Goal: Task Accomplishment & Management: Manage account settings

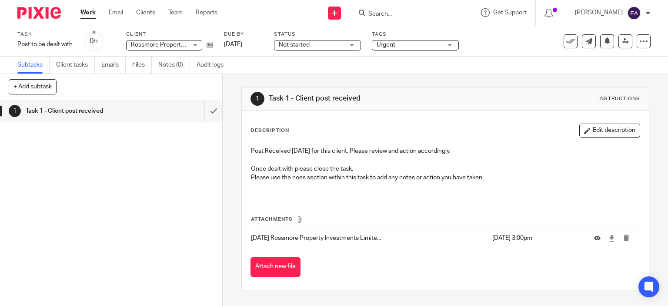
click at [90, 13] on link "Work" at bounding box center [87, 12] width 15 height 9
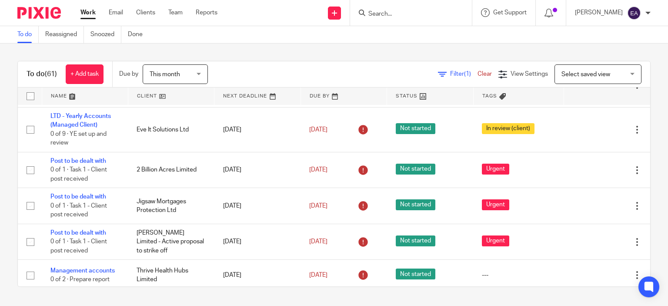
scroll to position [104, 0]
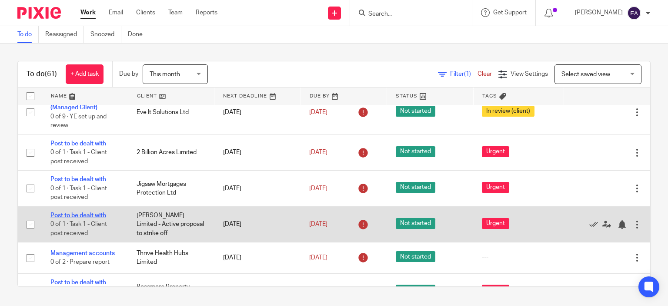
click at [88, 213] on link "Post to be dealt with" at bounding box center [78, 215] width 56 height 6
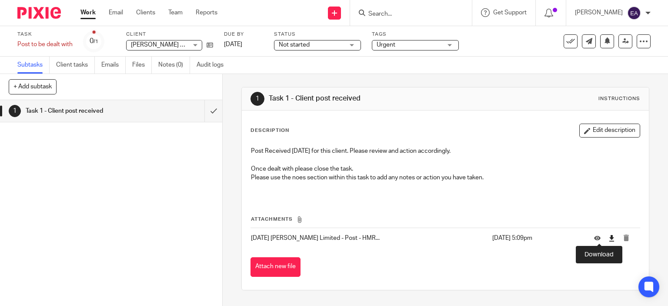
click at [608, 237] on icon at bounding box center [611, 238] width 7 height 7
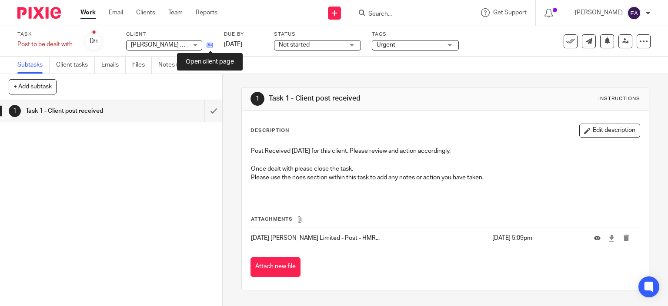
click at [211, 44] on icon at bounding box center [209, 45] width 7 height 7
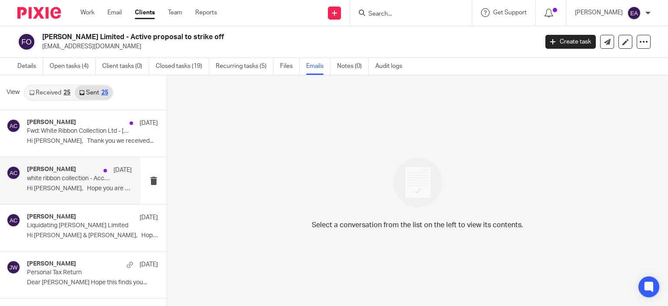
scroll to position [1, 0]
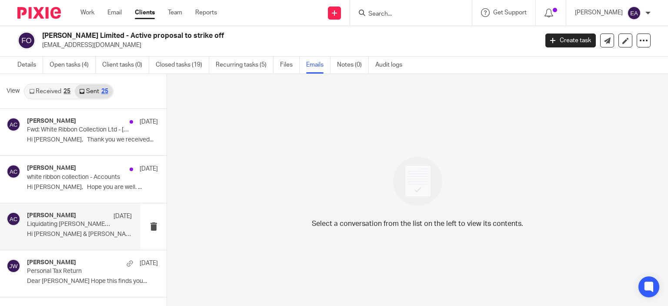
click at [92, 226] on p "Liquidating Francesca Rider Limited" at bounding box center [69, 223] width 84 height 7
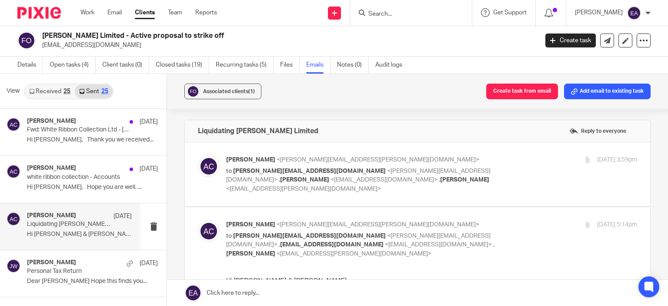
scroll to position [0, 0]
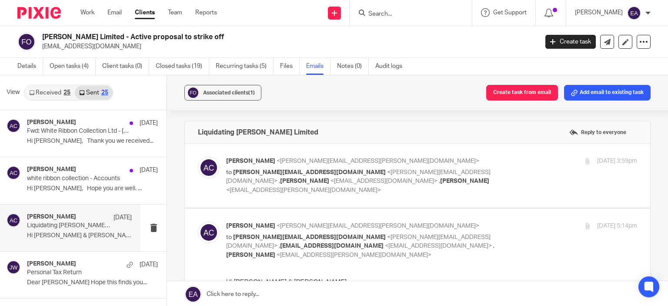
click at [76, 196] on div "Aimee Coveney 30 Jun white ribbon collection - Accounts Hi Francesca, Hope you …" at bounding box center [70, 180] width 140 height 47
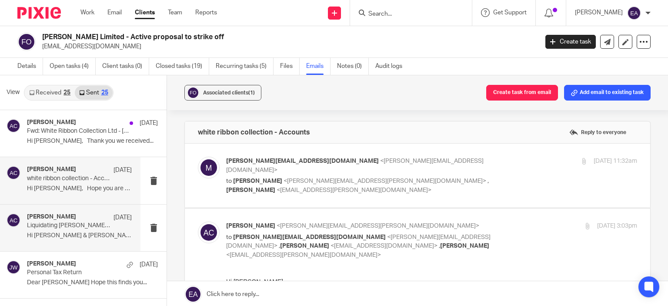
click at [73, 230] on div "Aimee Coveney 20 Jun Liquidating Francesca Rider Limited Hi Mike & Francesca, H…" at bounding box center [79, 227] width 105 height 29
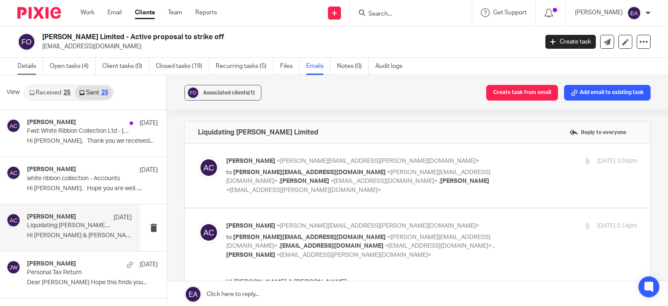
click at [28, 69] on link "Details" at bounding box center [30, 66] width 26 height 17
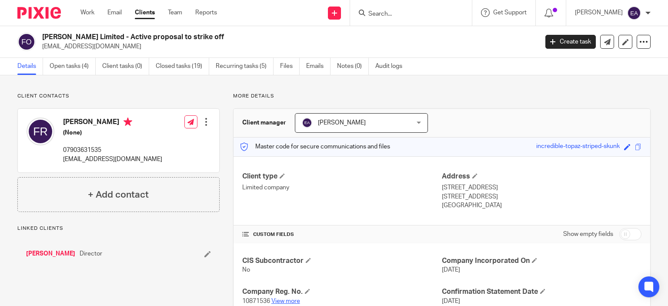
click at [287, 299] on link "View more" at bounding box center [285, 301] width 29 height 6
